Goal: Navigation & Orientation: Find specific page/section

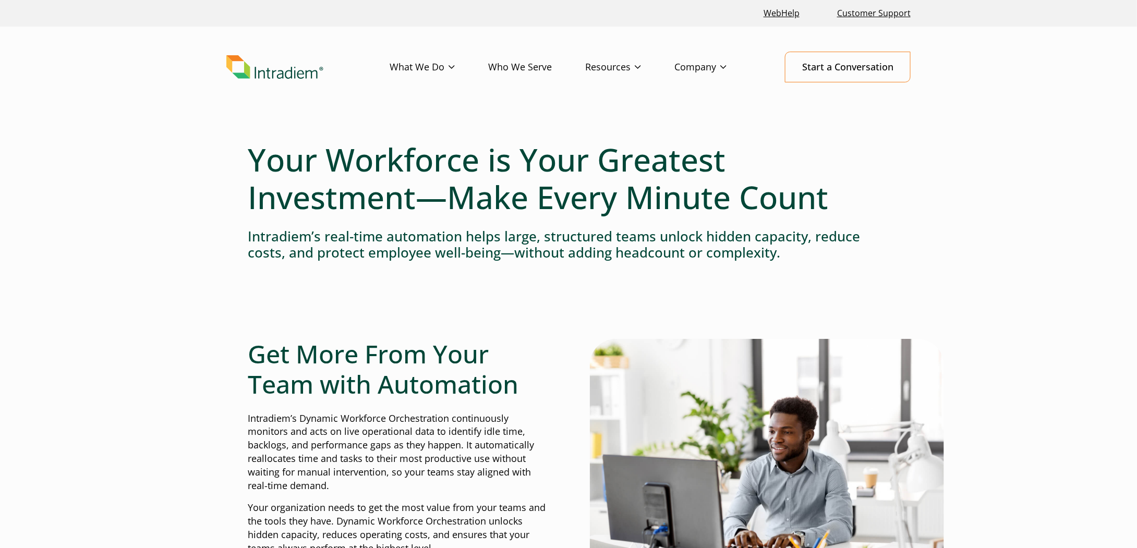
click at [535, 65] on link "Who We Serve" at bounding box center [536, 67] width 97 height 30
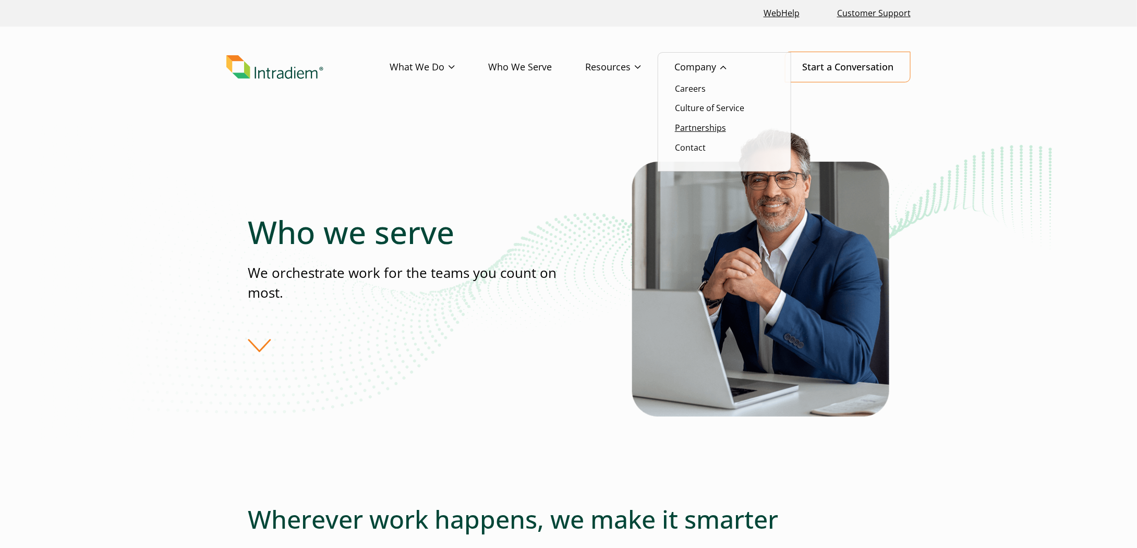
click at [713, 128] on link "Partnerships" at bounding box center [700, 127] width 51 height 11
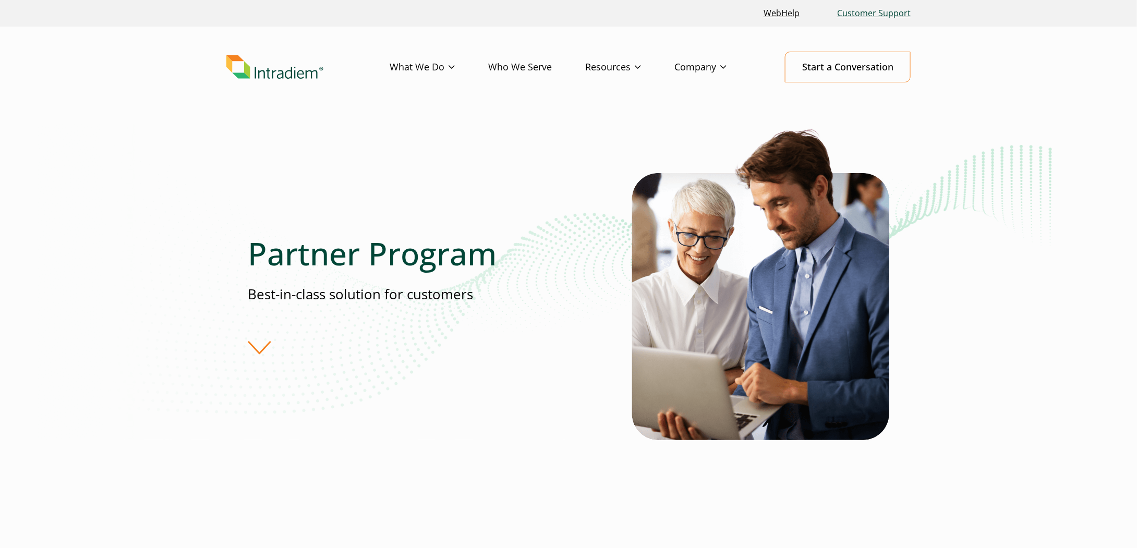
click at [869, 13] on link "Customer Support" at bounding box center [874, 13] width 82 height 22
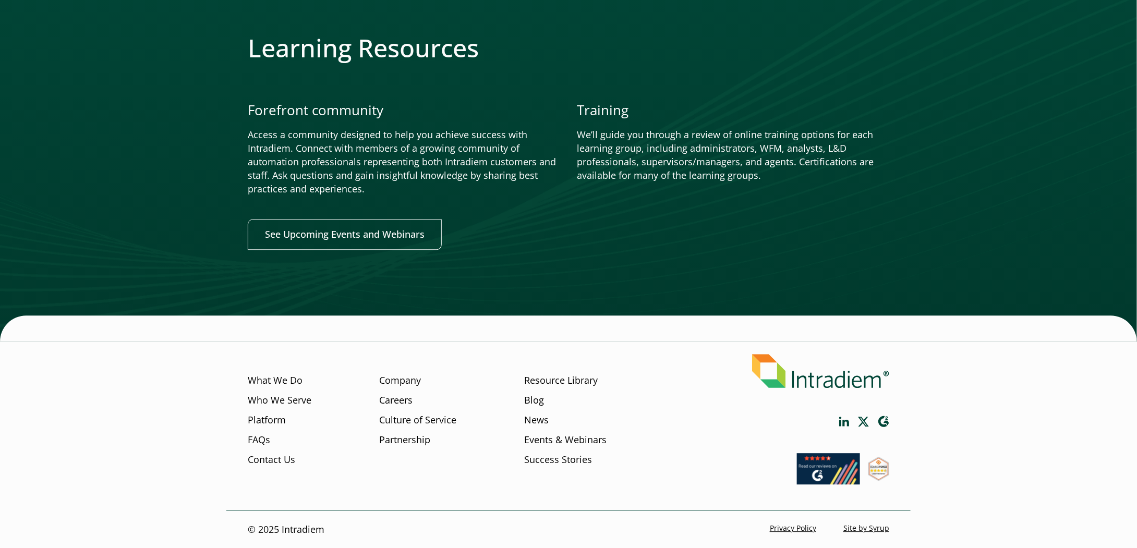
scroll to position [1178, 0]
click at [552, 378] on link "Resource Library" at bounding box center [562, 381] width 74 height 14
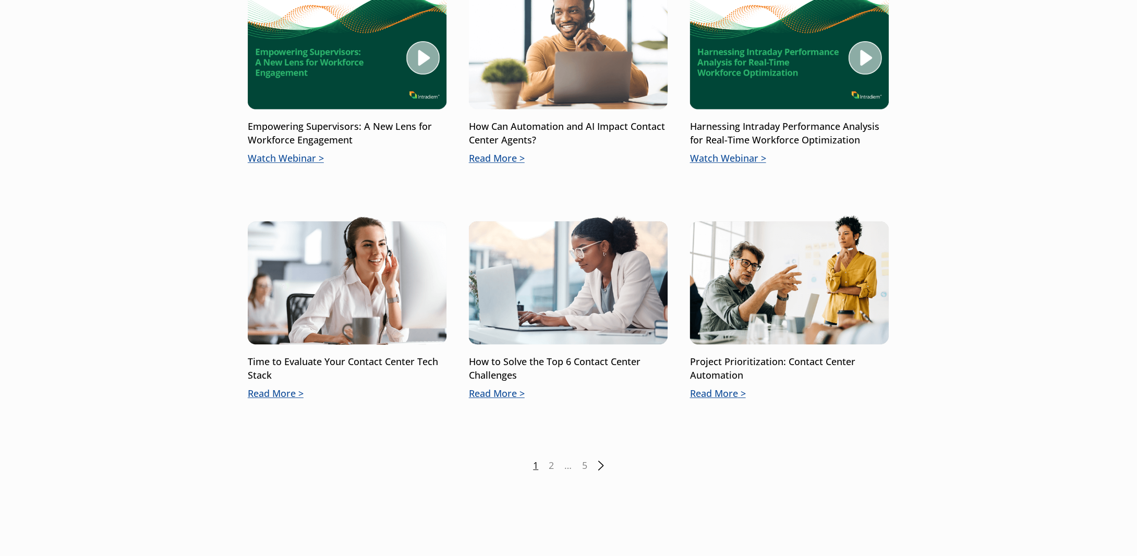
scroll to position [1469, 0]
